Goal: Task Accomplishment & Management: Use online tool/utility

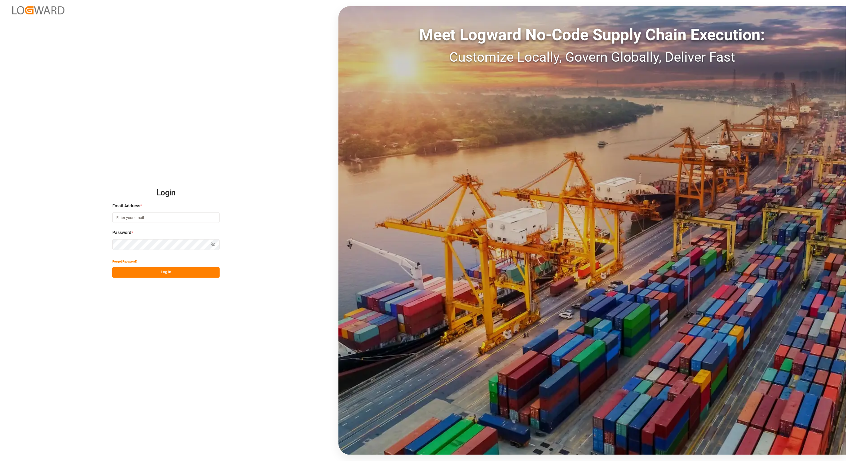
type input "[PERSON_NAME][EMAIL_ADDRESS][DOMAIN_NAME]"
click at [160, 276] on button "Log In" at bounding box center [165, 272] width 107 height 11
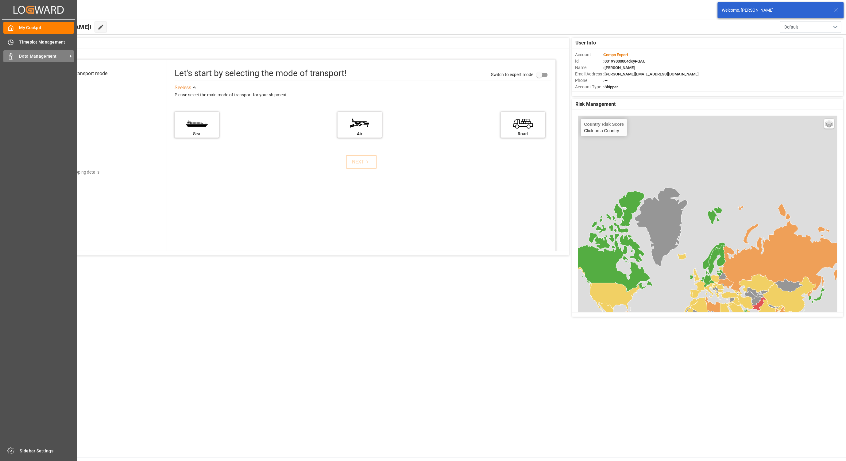
click at [14, 58] on div "Data Management Data Management" at bounding box center [38, 56] width 71 height 12
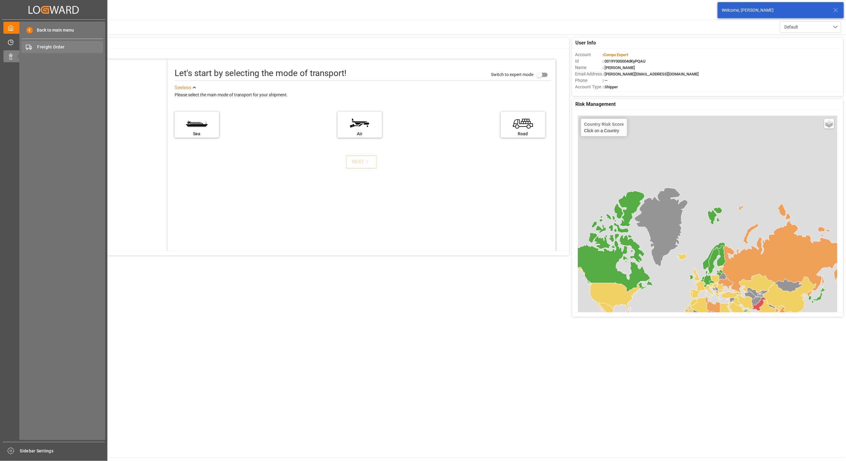
click at [70, 47] on span "Freight Order" at bounding box center [70, 47] width 66 height 6
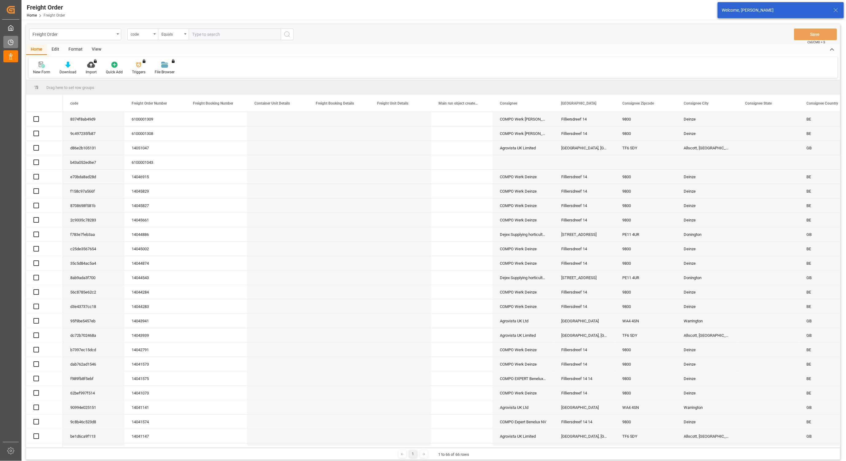
click at [11, 44] on icon at bounding box center [10, 42] width 5 height 5
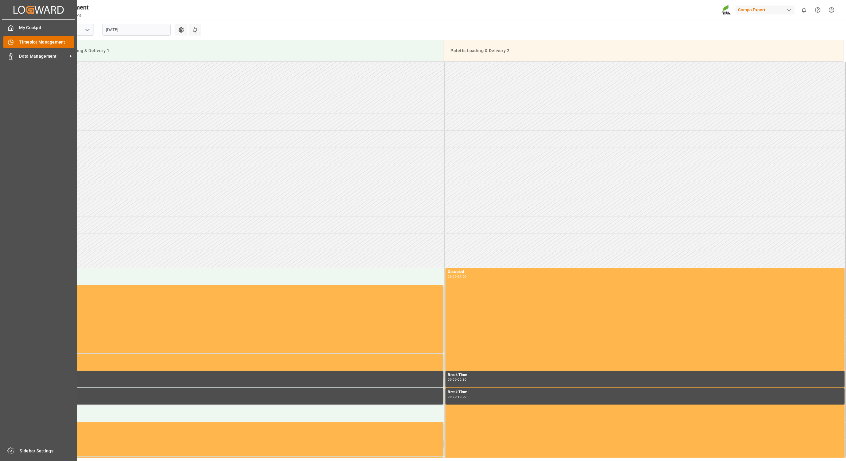
scroll to position [428, 0]
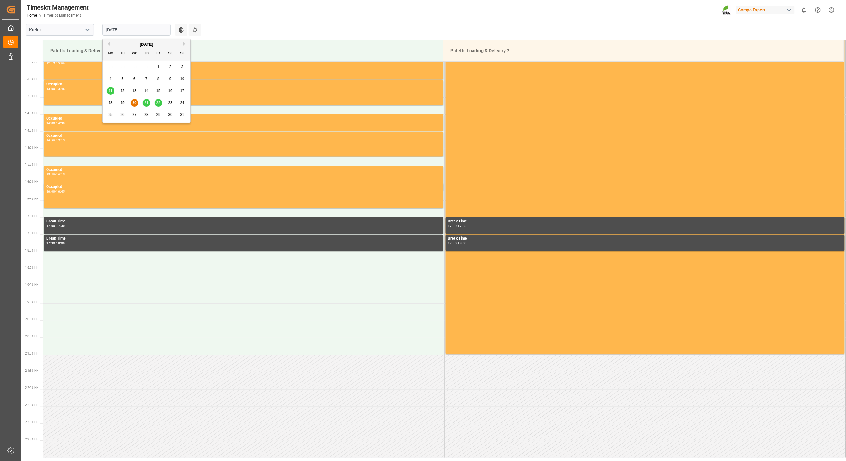
click at [123, 33] on input "[DATE]" at bounding box center [136, 30] width 68 height 12
click at [145, 104] on span "21" at bounding box center [146, 103] width 4 height 4
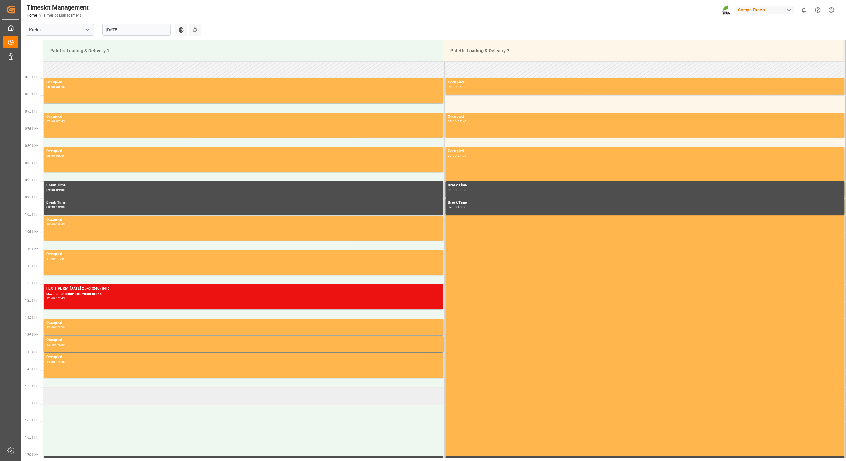
scroll to position [224, 0]
